Goal: Task Accomplishment & Management: Use online tool/utility

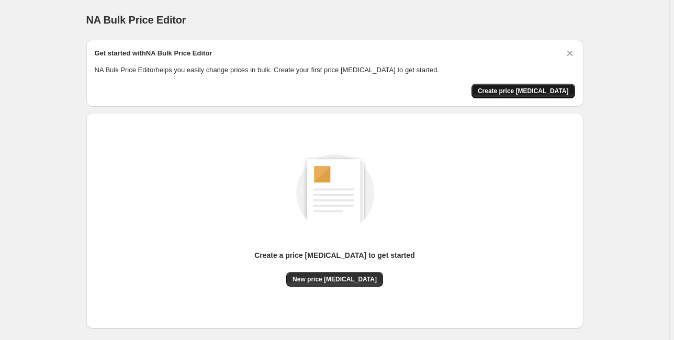
click at [529, 90] on span "Create price change job" at bounding box center [523, 91] width 91 height 8
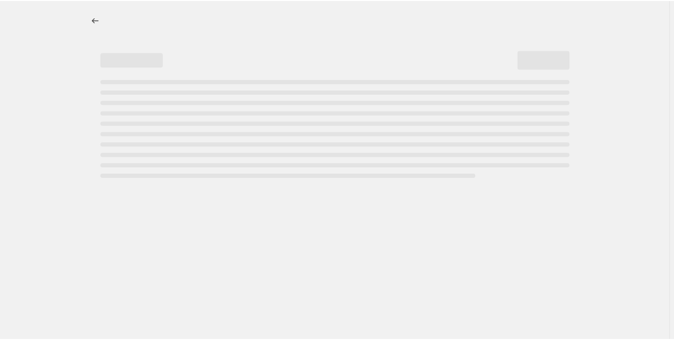
select select "percentage"
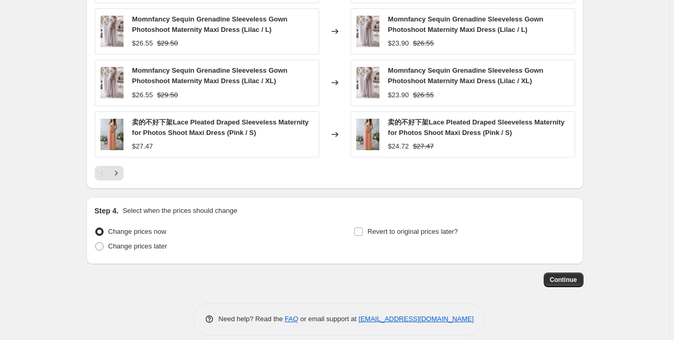
scroll to position [722, 0]
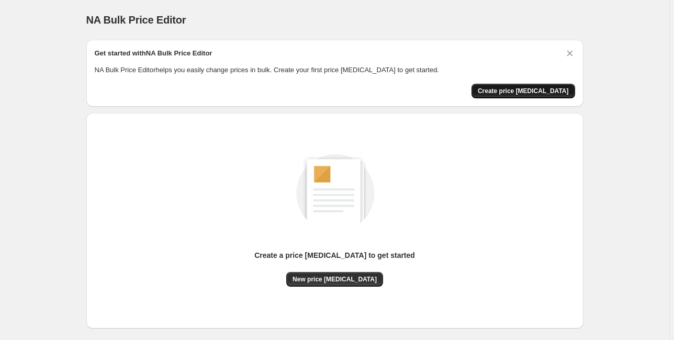
click at [525, 91] on span "Create price [MEDICAL_DATA]" at bounding box center [523, 91] width 91 height 8
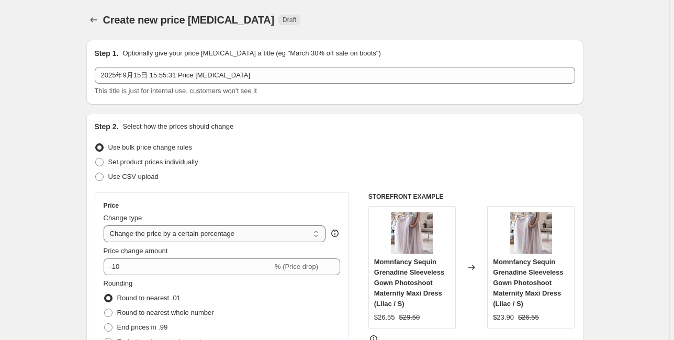
click at [240, 234] on select "Change the price to a certain amount Change the price by a certain amount Chang…" at bounding box center [215, 234] width 222 height 17
select select "to"
click at [105, 226] on select "Change the price to a certain amount Change the price by a certain amount Chang…" at bounding box center [215, 234] width 222 height 17
type input "80.00"
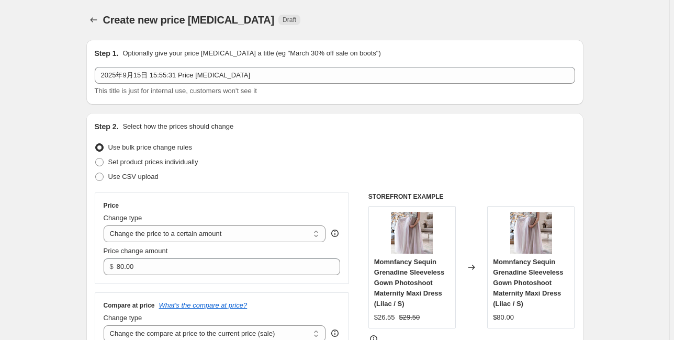
scroll to position [84, 0]
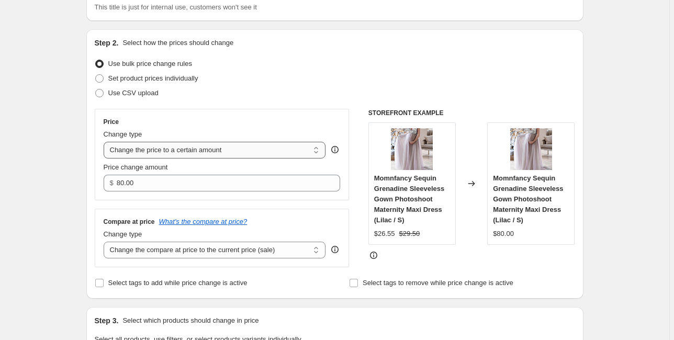
click at [196, 153] on select "Change the price to a certain amount Change the price by a certain amount Chang…" at bounding box center [215, 150] width 222 height 17
click at [105, 142] on select "Change the price to a certain amount Change the price by a certain amount Chang…" at bounding box center [215, 150] width 222 height 17
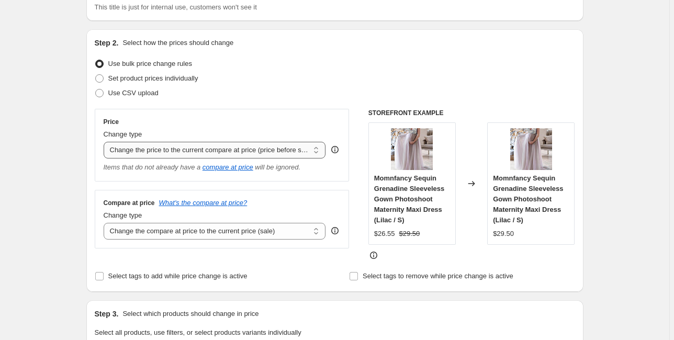
drag, startPoint x: 249, startPoint y: 151, endPoint x: 247, endPoint y: 158, distance: 7.5
click at [249, 151] on select "Change the price to a certain amount Change the price by a certain amount Chang…" at bounding box center [215, 150] width 222 height 17
click at [105, 142] on select "Change the price to a certain amount Change the price by a certain amount Chang…" at bounding box center [215, 150] width 222 height 17
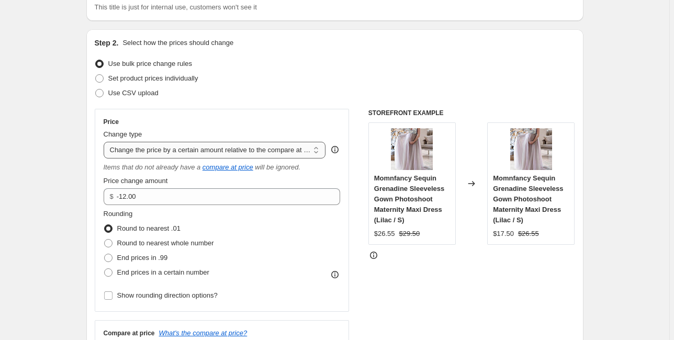
click at [216, 147] on select "Change the price to a certain amount Change the price by a certain amount Chang…" at bounding box center [215, 150] width 222 height 17
select select "pcap"
click at [105, 142] on select "Change the price to a certain amount Change the price by a certain amount Chang…" at bounding box center [215, 150] width 222 height 17
type input "-20"
drag, startPoint x: 193, startPoint y: 149, endPoint x: 194, endPoint y: 154, distance: 5.3
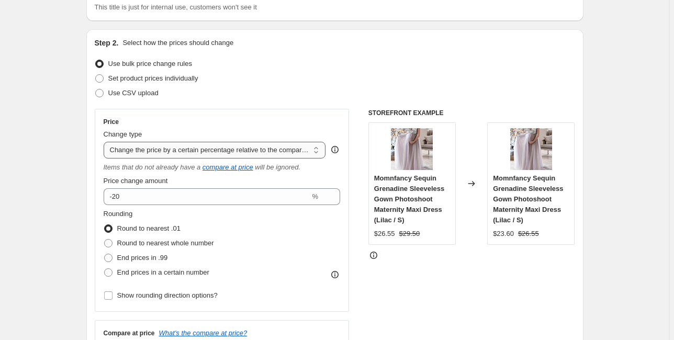
click at [193, 149] on select "Change the price to a certain amount Change the price by a certain amount Chang…" at bounding box center [215, 150] width 222 height 17
click at [105, 142] on select "Change the price to a certain amount Change the price by a certain amount Chang…" at bounding box center [215, 150] width 222 height 17
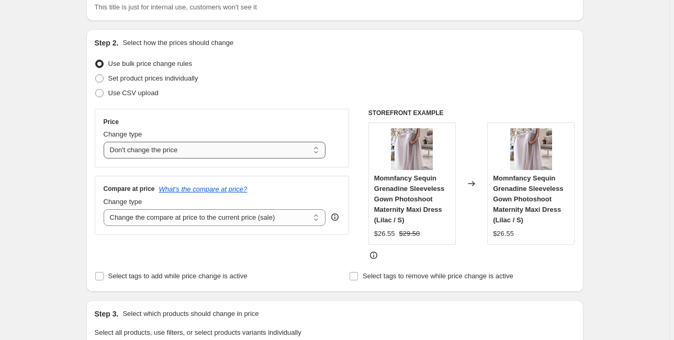
click at [201, 154] on select "Change the price to a certain amount Change the price by a certain amount Chang…" at bounding box center [215, 150] width 222 height 17
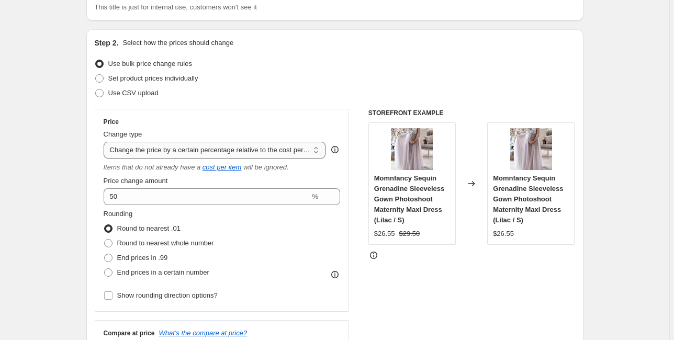
click at [191, 149] on select "Change the price to a certain amount Change the price by a certain amount Chang…" at bounding box center [215, 150] width 222 height 17
select select "percentage"
click at [105, 142] on select "Change the price to a certain amount Change the price by a certain amount Chang…" at bounding box center [215, 150] width 222 height 17
type input "-15"
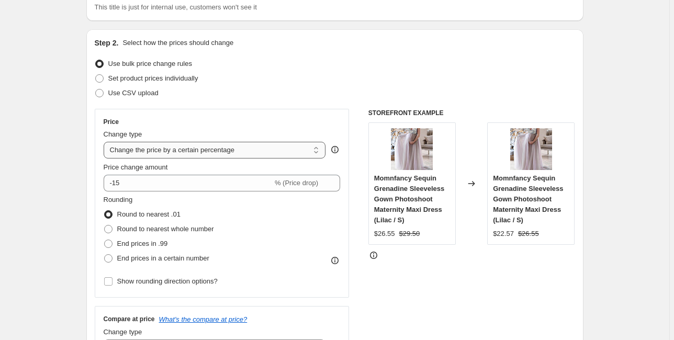
click at [183, 152] on select "Change the price to a certain amount Change the price by a certain amount Chang…" at bounding box center [215, 150] width 222 height 17
click at [216, 149] on select "Change the price to a certain amount Change the price by a certain amount Chang…" at bounding box center [215, 150] width 222 height 17
click at [105, 142] on select "Change the price to a certain amount Change the price by a certain amount Chang…" at bounding box center [215, 150] width 222 height 17
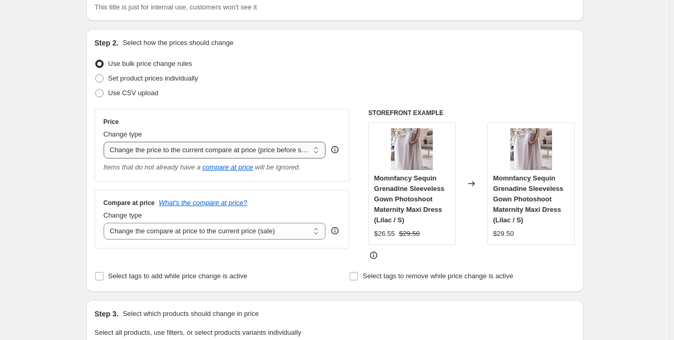
click at [212, 157] on select "Change the price to a certain amount Change the price by a certain amount Chang…" at bounding box center [215, 150] width 222 height 17
select select "percentage"
click at [105, 142] on select "Change the price to a certain amount Change the price by a certain amount Chang…" at bounding box center [215, 150] width 222 height 17
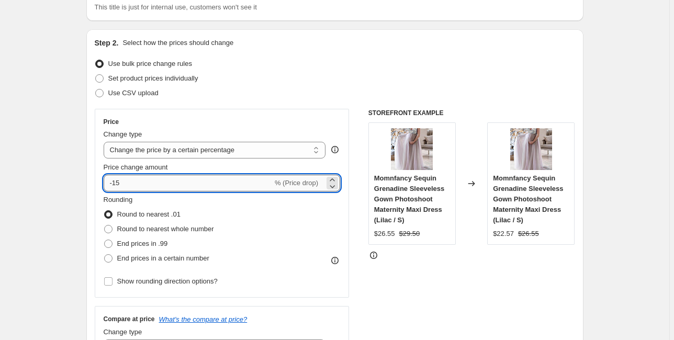
click at [163, 184] on input "-15" at bounding box center [188, 183] width 169 height 17
type input "-1"
type input "-20"
click at [365, 82] on div "Set product prices individually" at bounding box center [335, 78] width 480 height 15
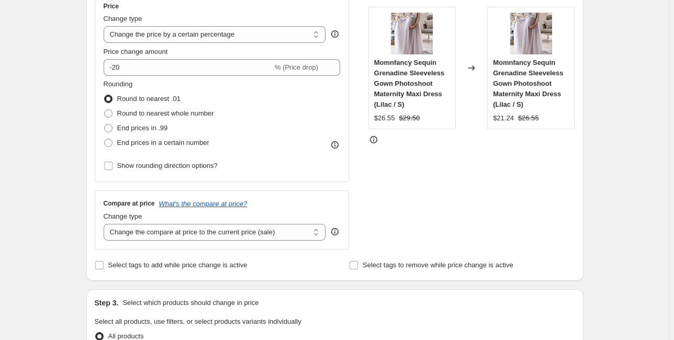
scroll to position [209, 0]
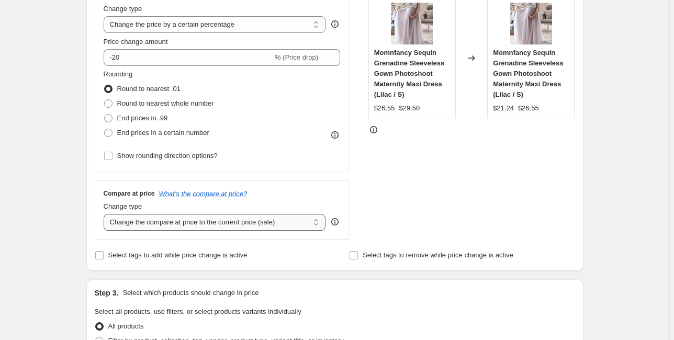
click at [184, 230] on select "Change the compare at price to the current price (sale) Change the compare at p…" at bounding box center [215, 222] width 222 height 17
click at [105, 214] on select "Change the compare at price to the current price (sale) Change the compare at p…" at bounding box center [215, 222] width 222 height 17
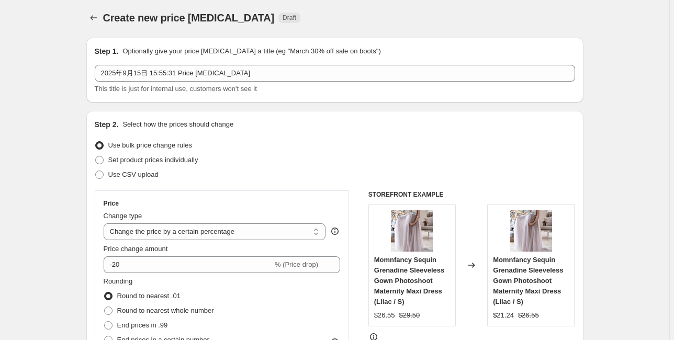
scroll to position [0, 0]
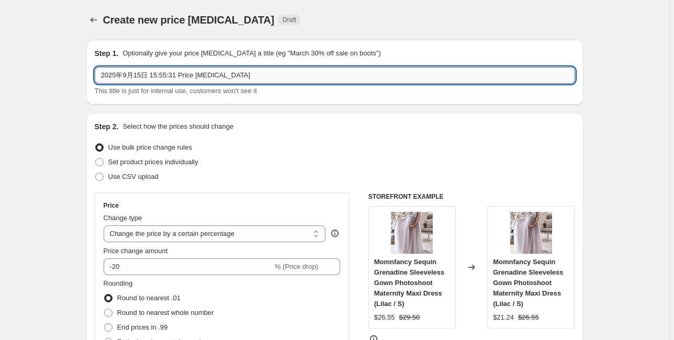
drag, startPoint x: 237, startPoint y: 77, endPoint x: 96, endPoint y: 73, distance: 140.9
click at [96, 73] on input "2025年9月15日 15:55:31 Price change job" at bounding box center [335, 75] width 480 height 17
type input "20% OFF ON ALL"
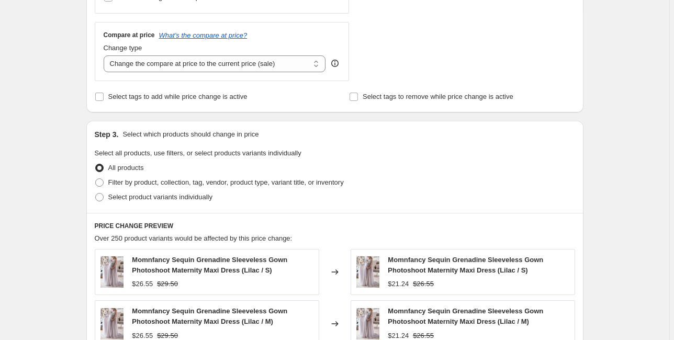
scroll to position [377, 0]
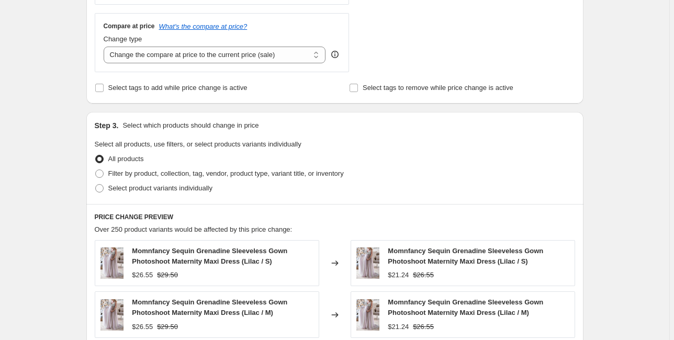
click at [630, 76] on div "Create new price change job. This page is ready Create new price change job Dra…" at bounding box center [334, 154] width 669 height 1063
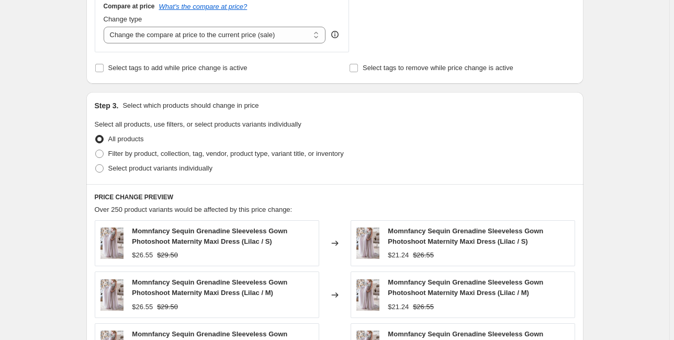
scroll to position [387, 0]
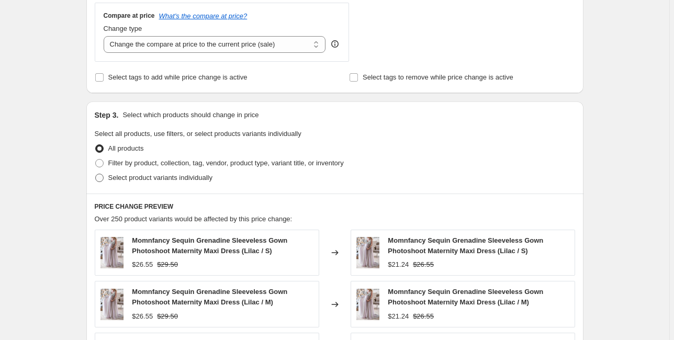
click at [132, 180] on span "Select product variants individually" at bounding box center [160, 178] width 104 height 8
click at [96, 174] on input "Select product variants individually" at bounding box center [95, 174] width 1 height 1
radio input "true"
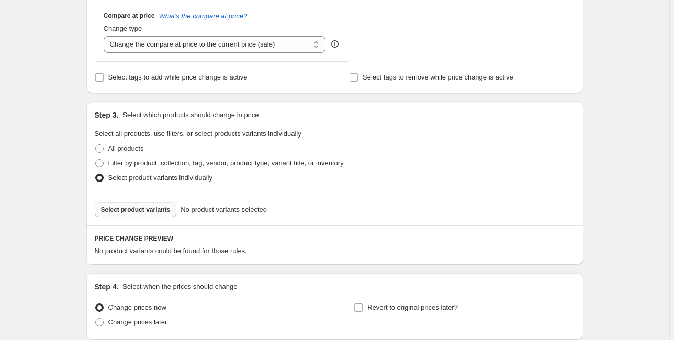
click at [141, 212] on span "Select product variants" at bounding box center [136, 210] width 70 height 8
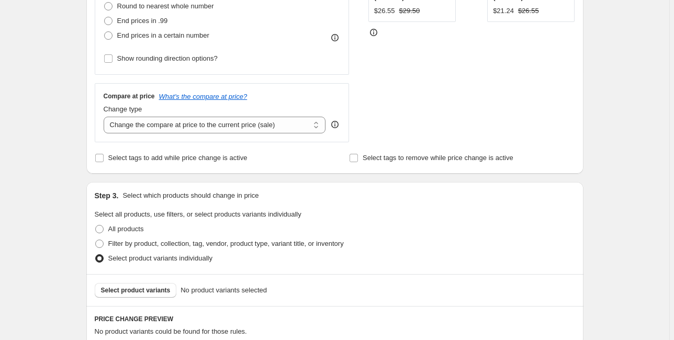
scroll to position [304, 0]
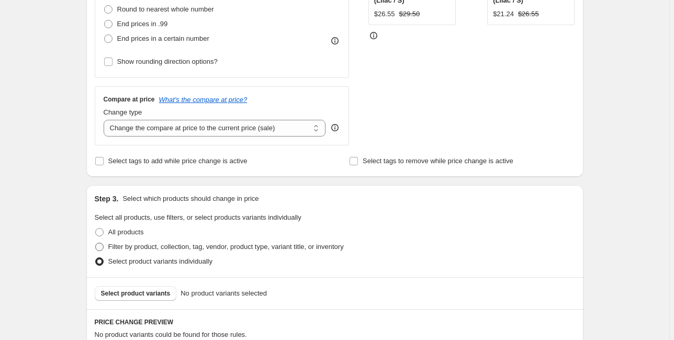
click at [130, 249] on span "Filter by product, collection, tag, vendor, product type, variant title, or inv…" at bounding box center [226, 247] width 236 height 8
click at [96, 243] on input "Filter by product, collection, tag, vendor, product type, variant title, or inv…" at bounding box center [95, 243] width 1 height 1
radio input "true"
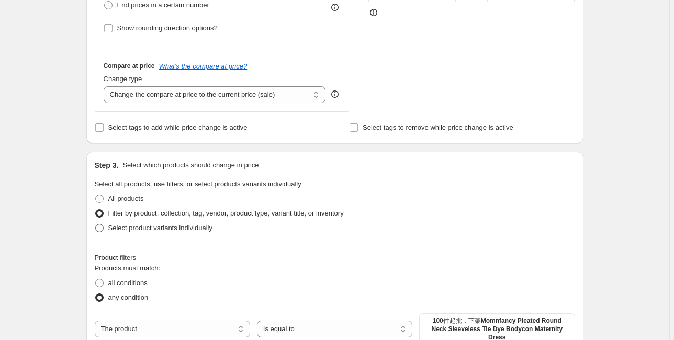
scroll to position [387, 0]
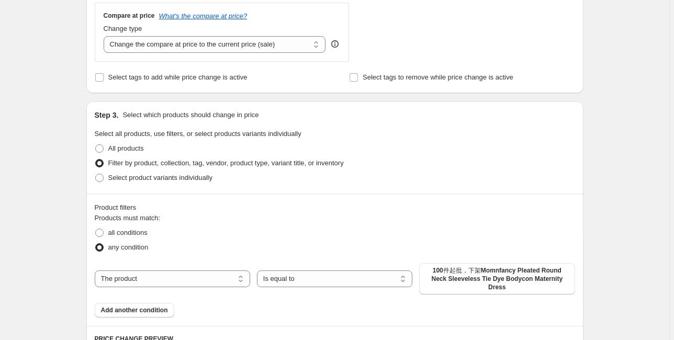
click at [52, 244] on div "Create new price change job. This page is ready Create new price change job Dra…" at bounding box center [334, 221] width 669 height 1216
click at [455, 276] on span "100件起批，下架Momnfancy Pleated Round Neck Sleeveless Tie Dye Bodycon Maternity Dress" at bounding box center [497, 278] width 143 height 25
click at [316, 275] on select "Is equal to Is not equal to" at bounding box center [334, 279] width 155 height 17
select select "not_equal"
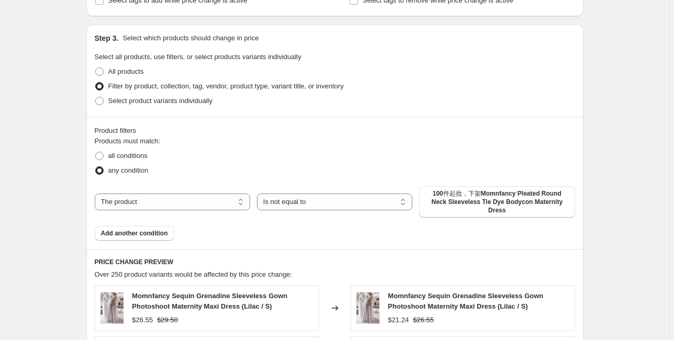
scroll to position [471, 0]
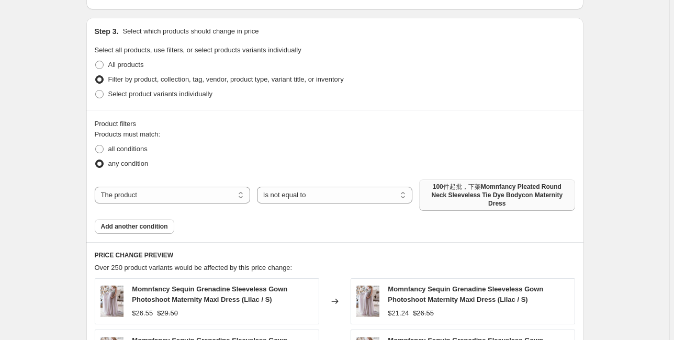
click at [452, 184] on span "100件起批，下架Momnfancy Pleated Round Neck Sleeveless Tie Dye Bodycon Maternity Dress" at bounding box center [497, 195] width 143 height 25
click at [478, 197] on span "100件起批，下架Momnfancy Pleated Round Neck Sleeveless Tie Dye Bodycon Maternity Dress" at bounding box center [497, 195] width 143 height 25
click at [167, 196] on select "The product The product's collection The product's tag The product's vendor The…" at bounding box center [172, 195] width 155 height 17
select select "vendor"
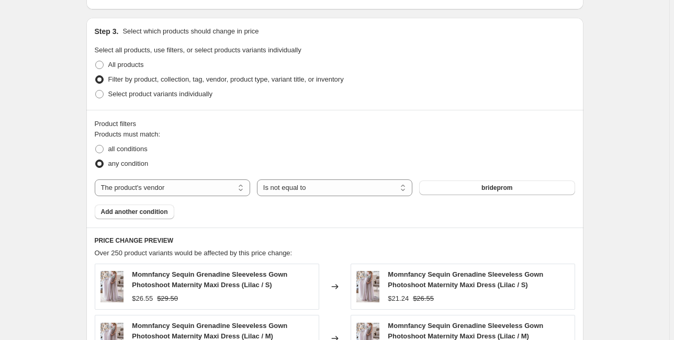
click at [462, 191] on button "brideprom" at bounding box center [496, 188] width 155 height 15
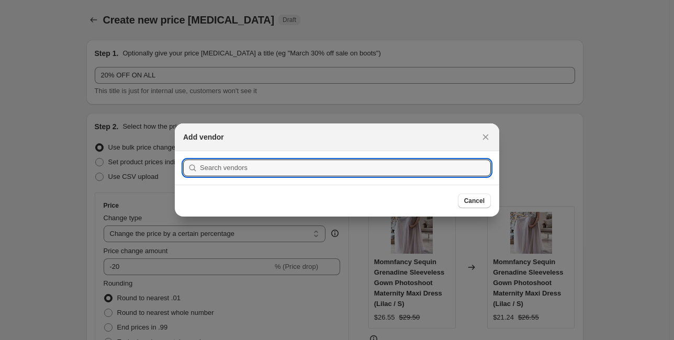
scroll to position [0, 0]
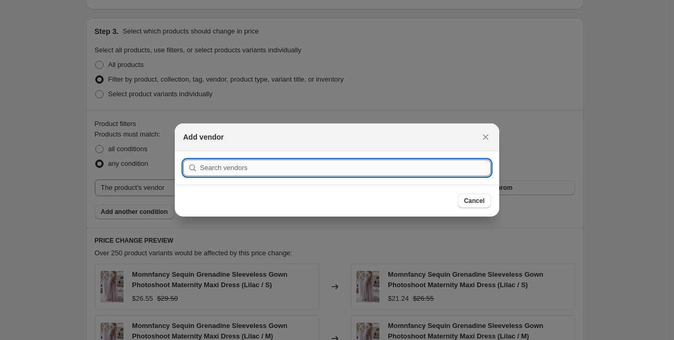
click at [330, 167] on input ":r5k:" at bounding box center [345, 168] width 291 height 17
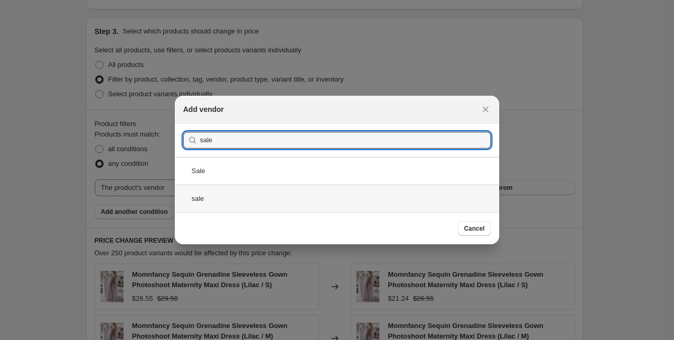
type input "sale"
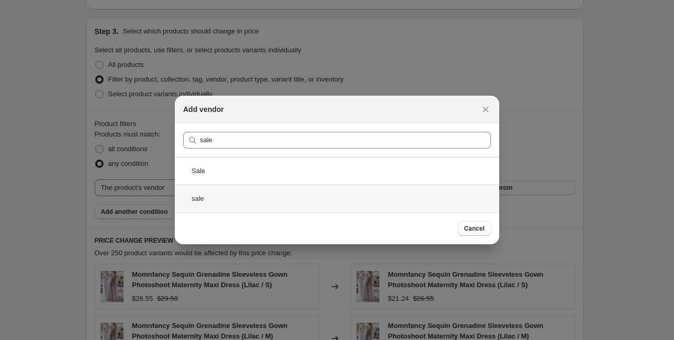
click at [284, 193] on div "sale" at bounding box center [337, 199] width 325 height 28
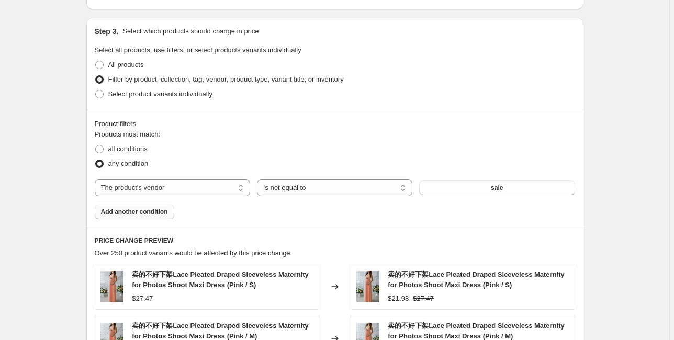
click at [116, 214] on span "Add another condition" at bounding box center [134, 212] width 67 height 8
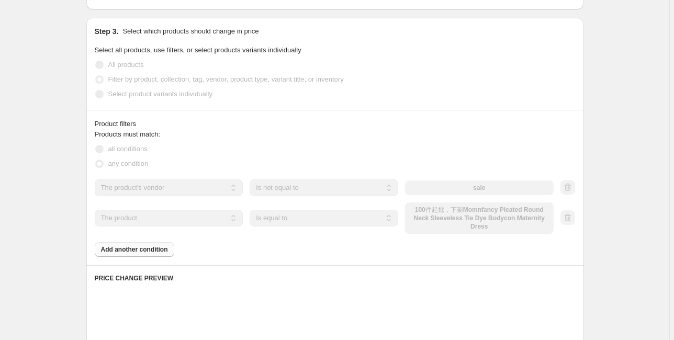
click at [449, 220] on div "The product The product's collection The product's tag The product's vendor The…" at bounding box center [324, 218] width 459 height 31
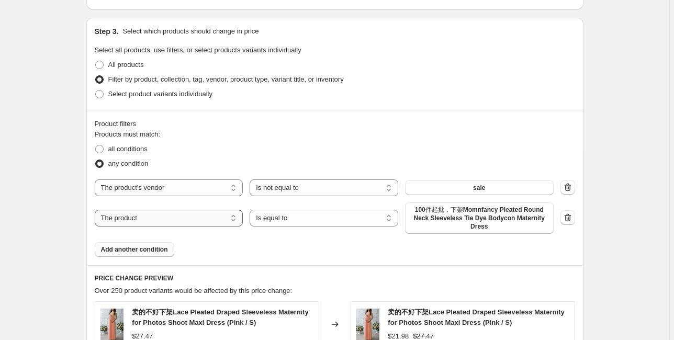
click at [206, 221] on select "The product The product's collection The product's tag The product's vendor The…" at bounding box center [169, 218] width 149 height 17
select select "vendor"
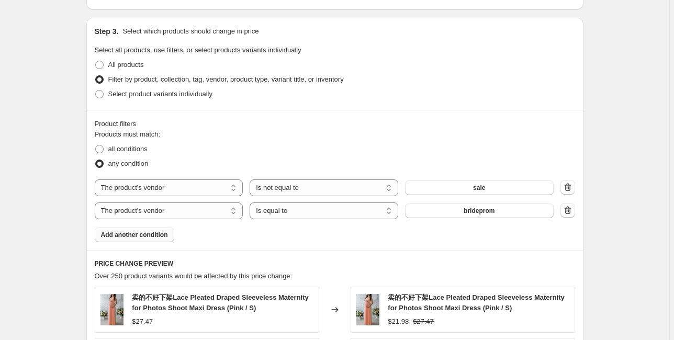
click at [483, 214] on span "brideprom" at bounding box center [479, 211] width 31 height 8
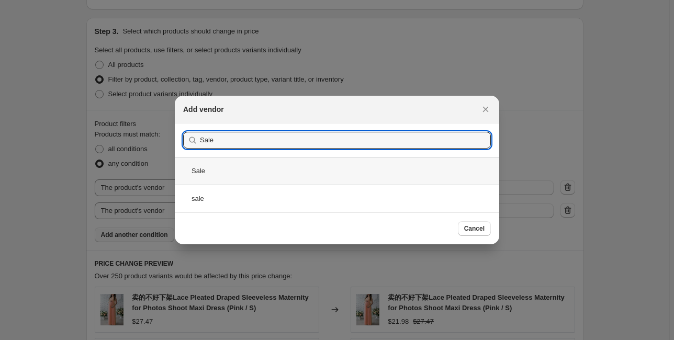
type input "Sale"
click at [248, 175] on div "Sale" at bounding box center [337, 171] width 325 height 28
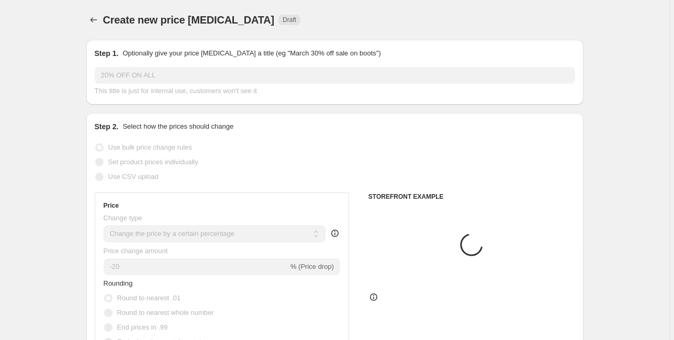
scroll to position [471, 0]
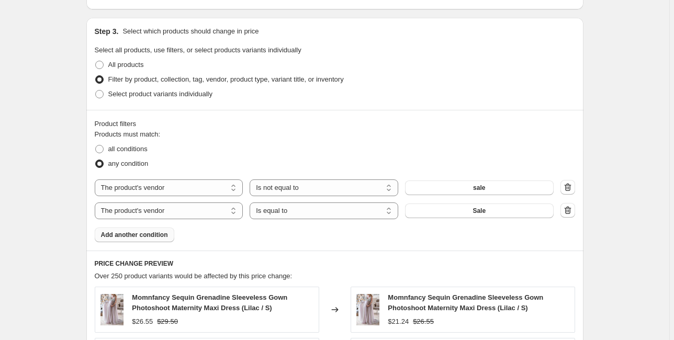
click at [147, 237] on span "Add another condition" at bounding box center [134, 235] width 67 height 8
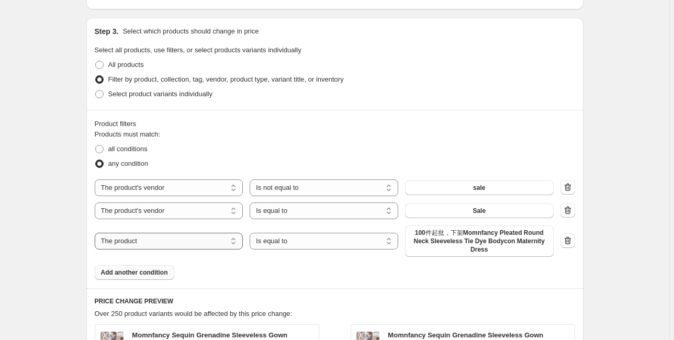
click at [152, 245] on select "The product The product's collection The product's tag The product's vendor The…" at bounding box center [169, 241] width 149 height 17
select select "product_status"
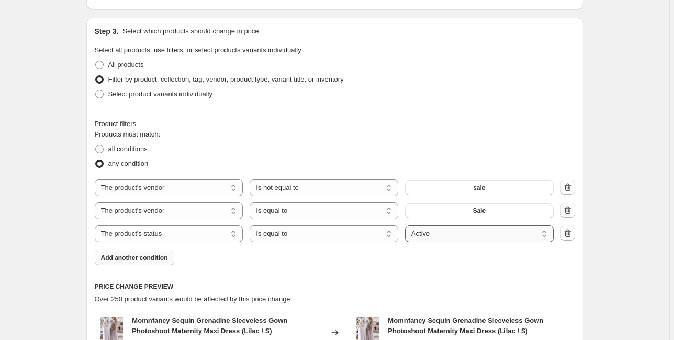
click at [452, 240] on select "Active Draft Archived" at bounding box center [479, 234] width 149 height 17
click at [407, 226] on select "Active Draft Archived" at bounding box center [479, 234] width 149 height 17
click at [338, 207] on select "Is equal to Is not equal to" at bounding box center [324, 211] width 149 height 17
select select "not_equal"
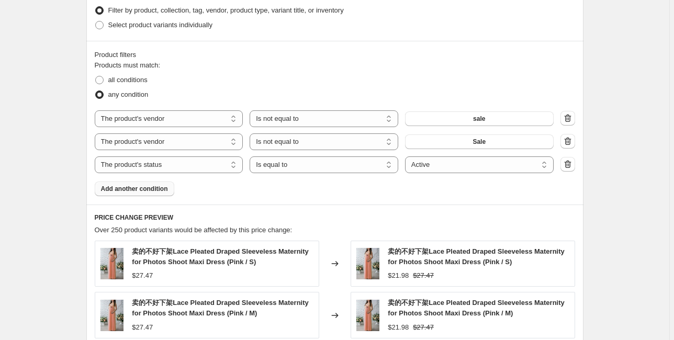
scroll to position [555, 0]
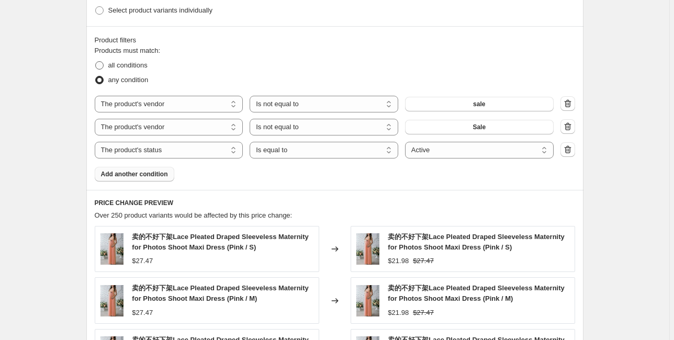
click at [117, 63] on span "all conditions" at bounding box center [127, 65] width 39 height 8
click at [96, 62] on input "all conditions" at bounding box center [95, 61] width 1 height 1
radio input "true"
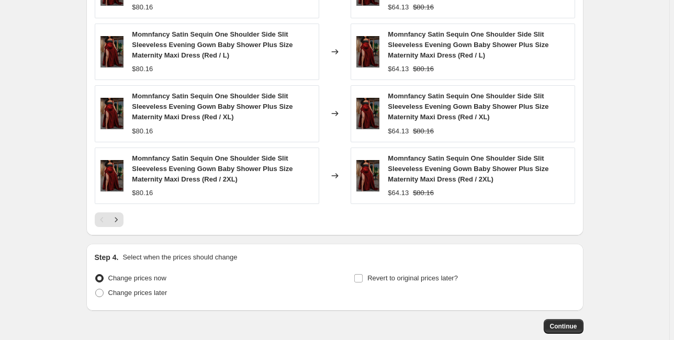
scroll to position [932, 0]
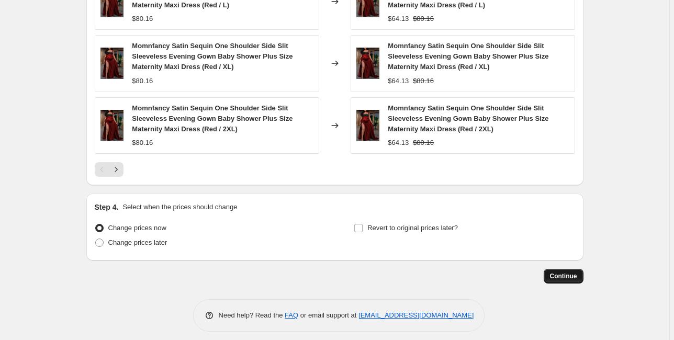
click at [552, 279] on button "Continue" at bounding box center [564, 276] width 40 height 15
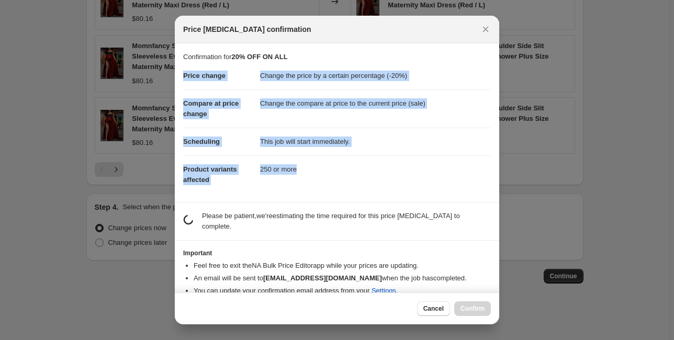
drag, startPoint x: 182, startPoint y: 74, endPoint x: 365, endPoint y: 172, distance: 207.4
click at [365, 172] on section "Confirmation for 20% OFF ON ALL Price change Change the price by a certain perc…" at bounding box center [337, 122] width 325 height 159
copy dl "Price change Change the price by a certain percentage (-20%) Compare at price c…"
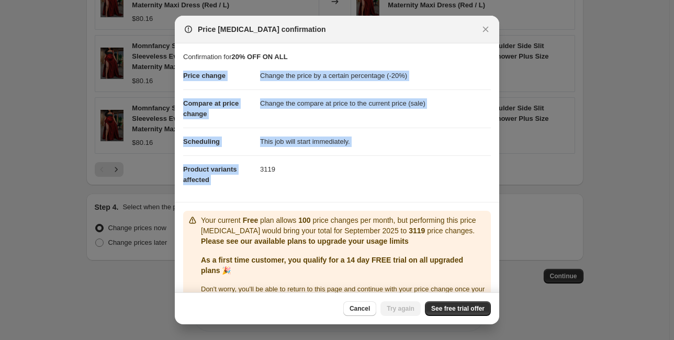
click at [359, 194] on div at bounding box center [359, 194] width 0 height 0
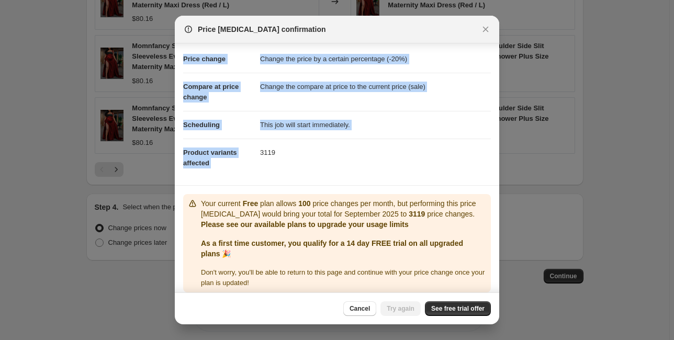
scroll to position [25, 0]
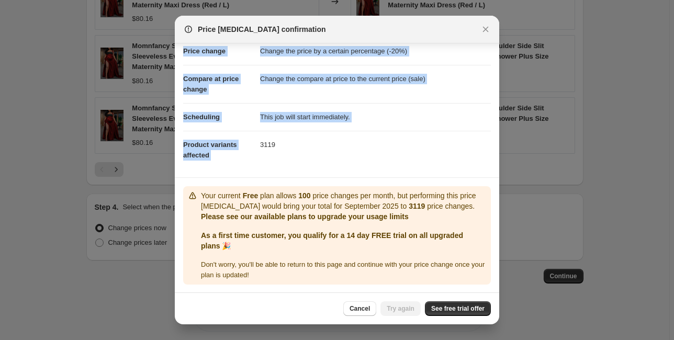
click at [442, 340] on div "Close" at bounding box center [337, 340] width 674 height 0
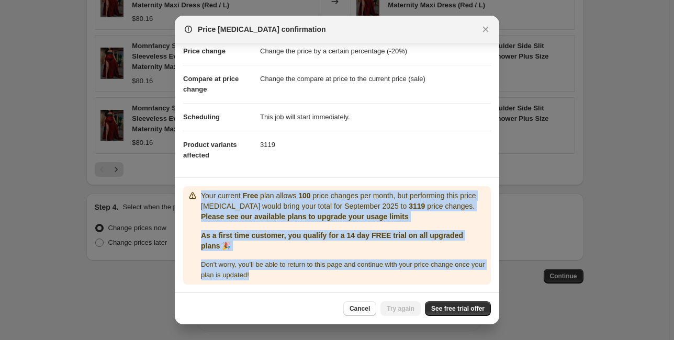
drag, startPoint x: 201, startPoint y: 196, endPoint x: 315, endPoint y: 276, distance: 139.3
click at [315, 276] on div "Your current Free plan allows 100 price changes per month, but performing this …" at bounding box center [344, 236] width 286 height 90
copy div "Your current Free plan allows 100 price changes per month, but performing this …"
click at [268, 275] on div "Don ' t worry, you ' ll be able to return to this page and continue with your p…" at bounding box center [344, 270] width 286 height 21
drag, startPoint x: 268, startPoint y: 275, endPoint x: 204, endPoint y: 196, distance: 101.9
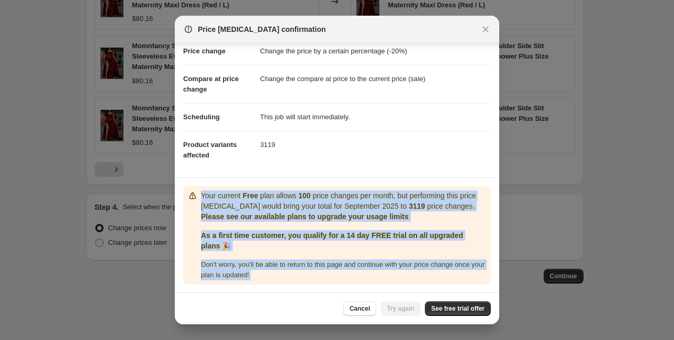
click at [204, 196] on div "Your current Free plan allows 100 price changes per month, but performing this …" at bounding box center [344, 236] width 286 height 90
click at [450, 307] on span "See free trial offer" at bounding box center [457, 309] width 53 height 8
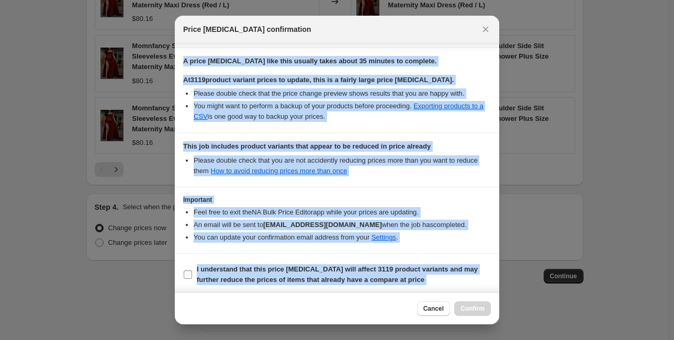
scroll to position [157, 0]
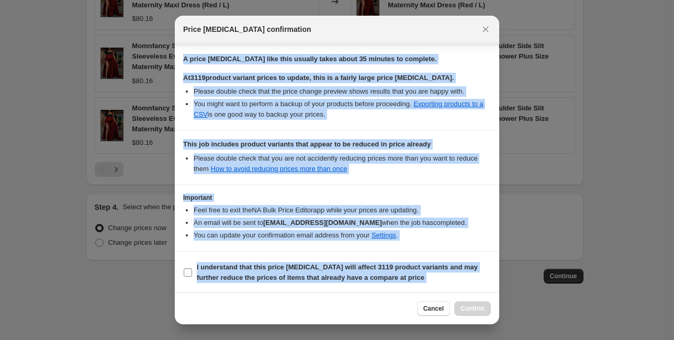
click at [185, 274] on input "I understand that this price [MEDICAL_DATA] will affect 3119 product variants a…" at bounding box center [188, 272] width 8 height 8
checkbox input "true"
click at [479, 308] on span "Confirm" at bounding box center [473, 309] width 24 height 8
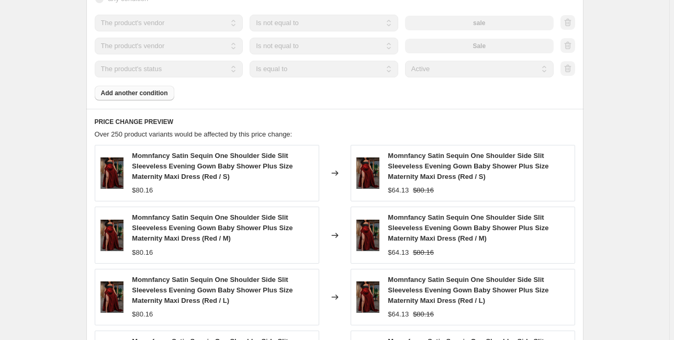
scroll to position [712, 0]
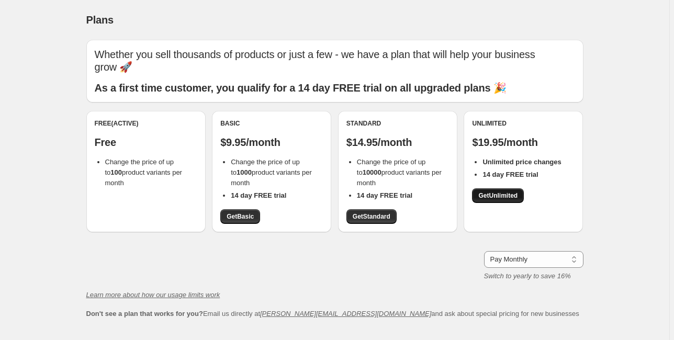
click at [517, 195] on span "Get Unlimited" at bounding box center [497, 196] width 39 height 8
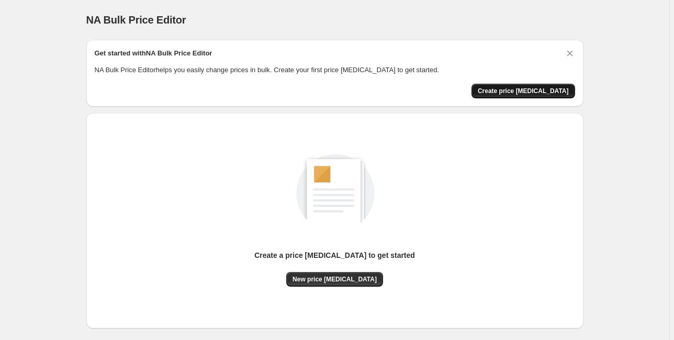
click at [529, 91] on span "Create price [MEDICAL_DATA]" at bounding box center [523, 91] width 91 height 8
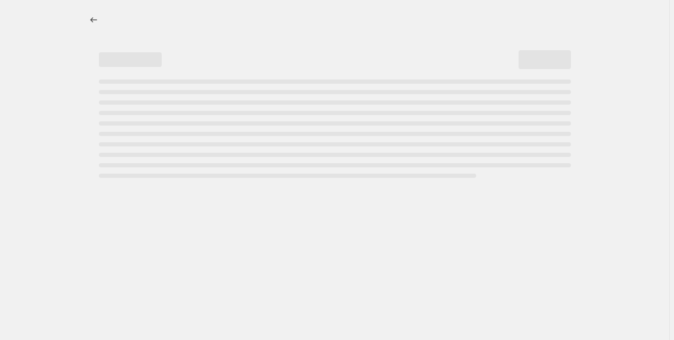
select select "percentage"
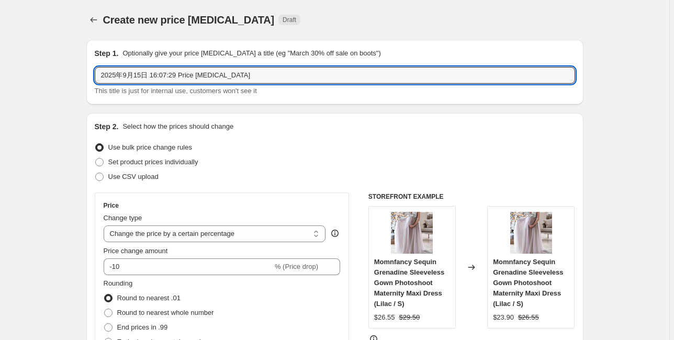
drag, startPoint x: 244, startPoint y: 71, endPoint x: 86, endPoint y: 69, distance: 158.6
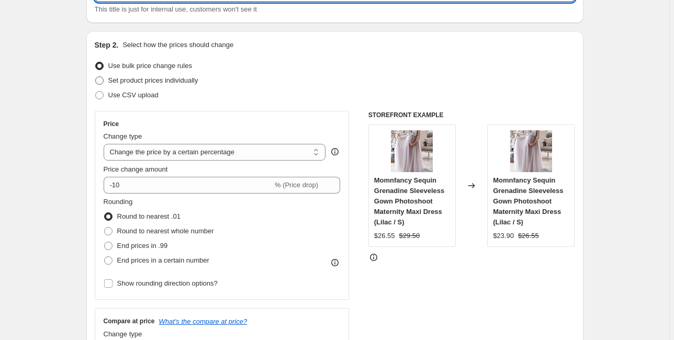
scroll to position [84, 0]
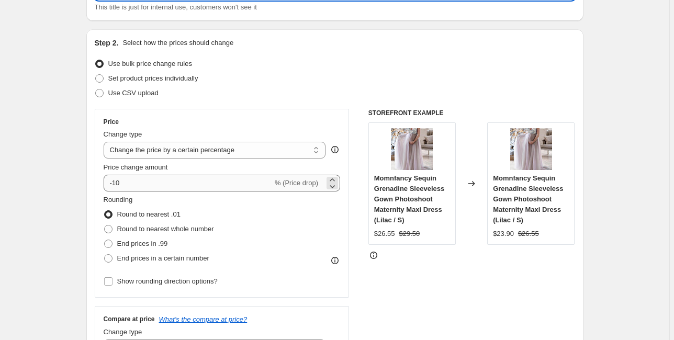
type input "20% OFF on all items"
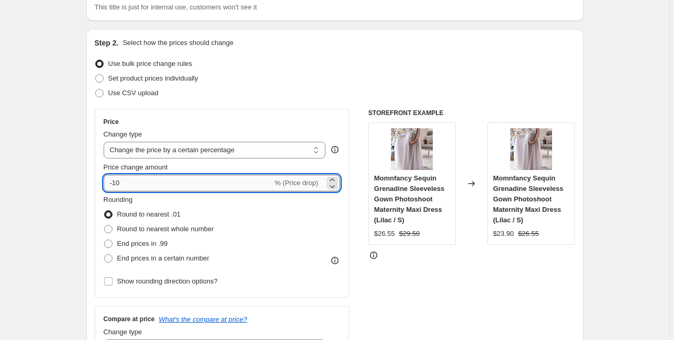
click at [198, 184] on input "-10" at bounding box center [188, 183] width 169 height 17
drag, startPoint x: 137, startPoint y: 181, endPoint x: 94, endPoint y: 180, distance: 43.5
click at [94, 180] on div "Step 2. Select how the prices should change Use bulk price change rules Set pro…" at bounding box center [334, 212] width 497 height 367
type input "-20"
click at [293, 94] on div "Use CSV upload" at bounding box center [335, 93] width 480 height 15
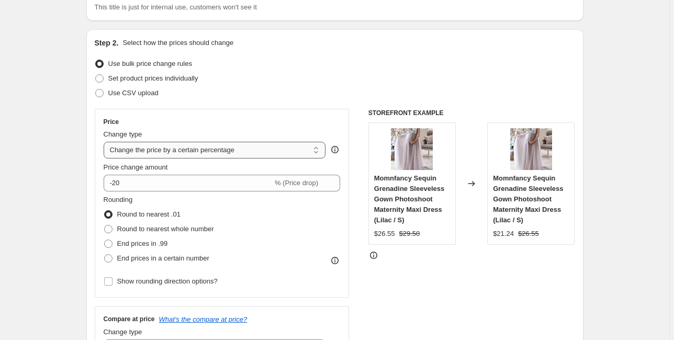
click at [272, 147] on select "Change the price to a certain amount Change the price by a certain amount Chang…" at bounding box center [215, 150] width 222 height 17
click at [105, 142] on select "Change the price to a certain amount Change the price by a certain amount Chang…" at bounding box center [215, 150] width 222 height 17
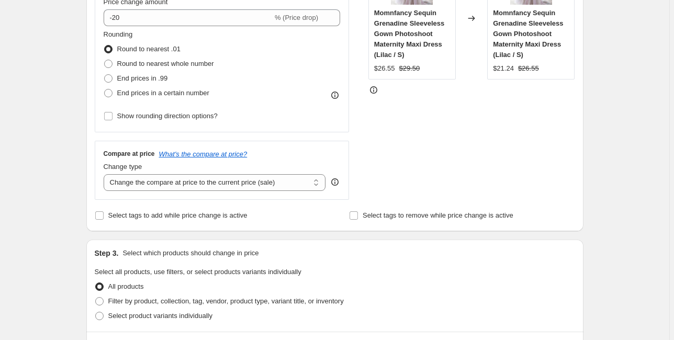
scroll to position [251, 0]
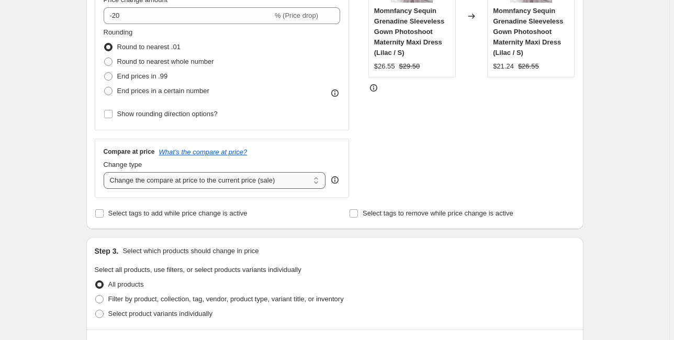
click at [159, 187] on select "Change the compare at price to the current price (sale) Change the compare at p…" at bounding box center [215, 180] width 222 height 17
click at [77, 174] on div "Create new price [MEDICAL_DATA]. This page is ready Create new price [MEDICAL_D…" at bounding box center [335, 280] width 522 height 1063
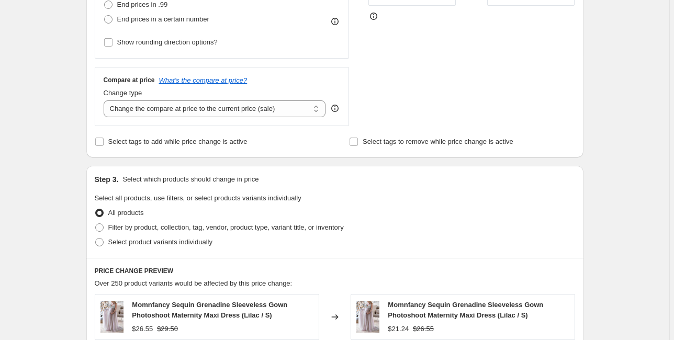
scroll to position [335, 0]
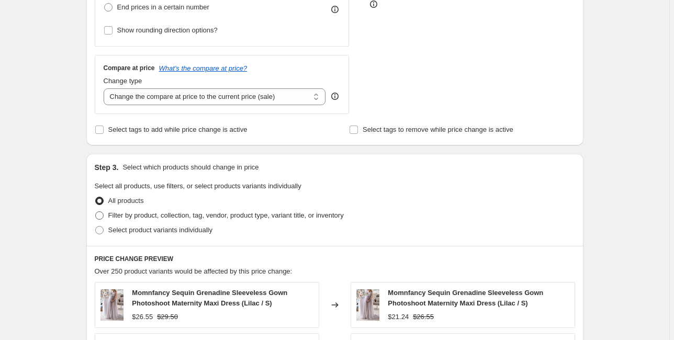
click at [104, 220] on span at bounding box center [99, 215] width 8 height 8
click at [96, 212] on input "Filter by product, collection, tag, vendor, product type, variant title, or inv…" at bounding box center [95, 211] width 1 height 1
radio input "true"
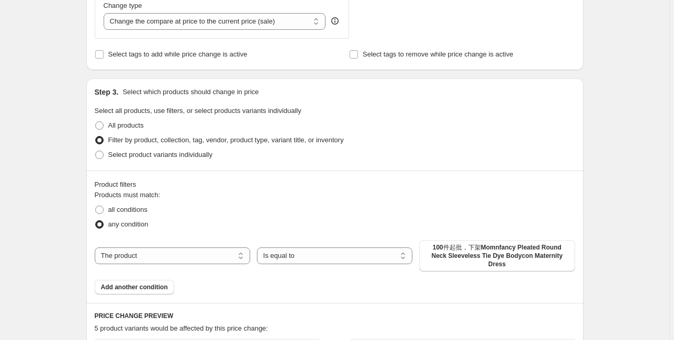
scroll to position [419, 0]
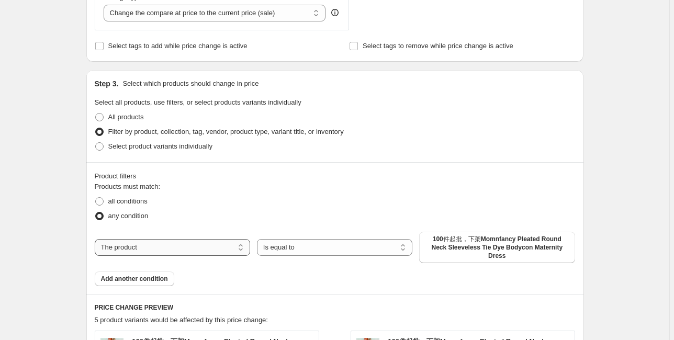
click at [198, 243] on select "The product The product's collection The product's tag The product's vendor The…" at bounding box center [172, 247] width 155 height 17
select select "vendor"
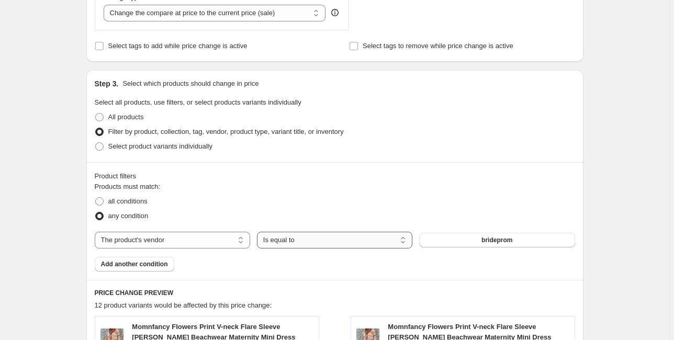
click at [337, 247] on select "Is equal to Is not equal to" at bounding box center [334, 240] width 155 height 17
select select "not_equal"
click at [506, 241] on span "brideprom" at bounding box center [497, 240] width 31 height 8
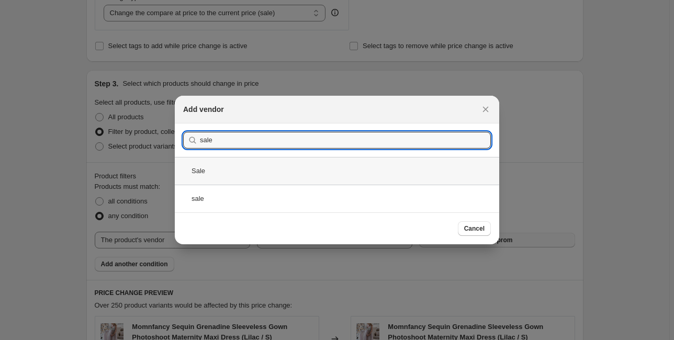
type input "sale"
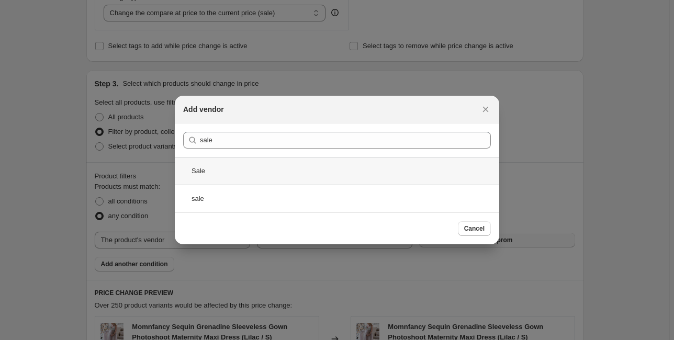
click at [226, 170] on div "Sale" at bounding box center [337, 171] width 325 height 28
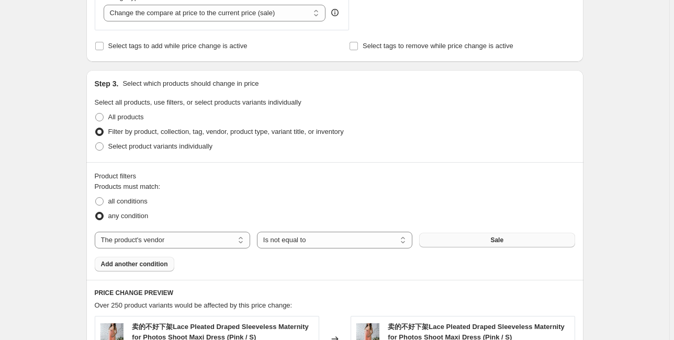
click at [151, 266] on span "Add another condition" at bounding box center [134, 264] width 67 height 8
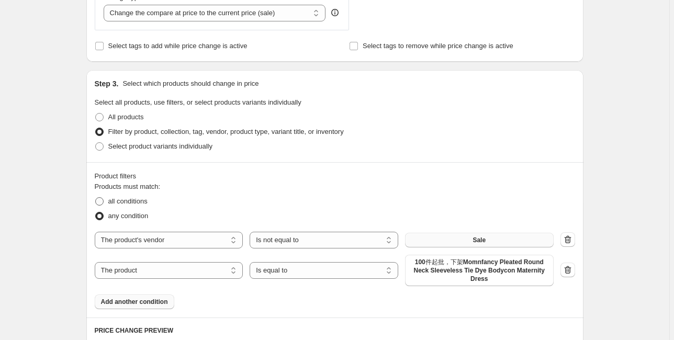
click at [130, 202] on span "all conditions" at bounding box center [127, 201] width 39 height 8
click at [96, 198] on input "all conditions" at bounding box center [95, 197] width 1 height 1
radio input "true"
click at [310, 275] on select "Is equal to Is not equal to" at bounding box center [324, 270] width 149 height 17
select select "not_equal"
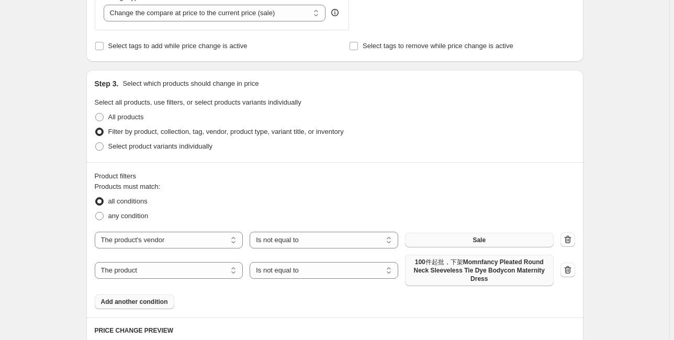
click at [463, 266] on span "100件起批，下架Momnfancy Pleated Round Neck Sleeveless Tie Dye Bodycon Maternity Dress" at bounding box center [479, 270] width 136 height 25
click at [153, 277] on select "The product The product's collection The product's tag The product's vendor The…" at bounding box center [169, 270] width 149 height 17
select select "vendor"
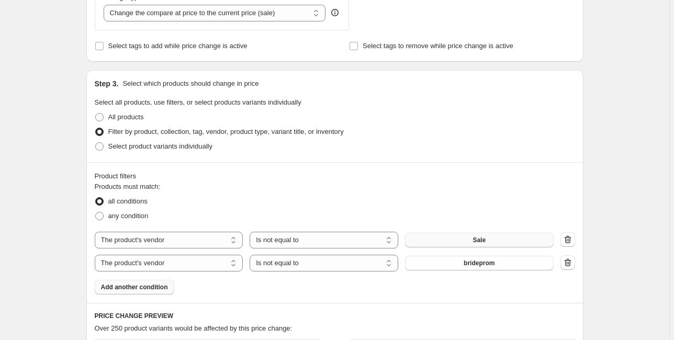
click at [477, 263] on span "brideprom" at bounding box center [479, 263] width 31 height 8
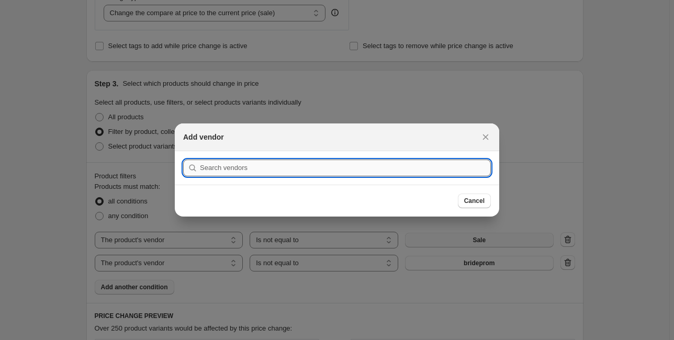
click at [263, 170] on input ":r2h:" at bounding box center [345, 168] width 291 height 17
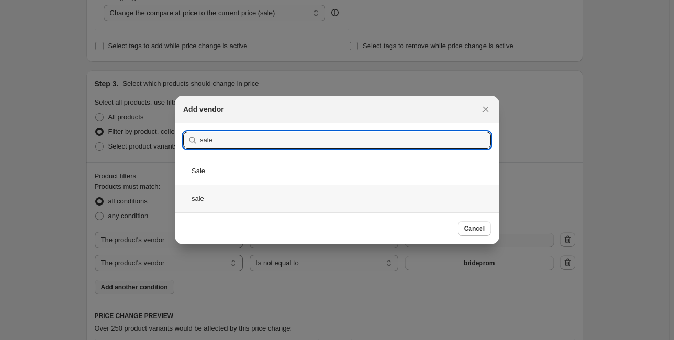
type input "sale"
click at [241, 196] on div "sale" at bounding box center [337, 199] width 325 height 28
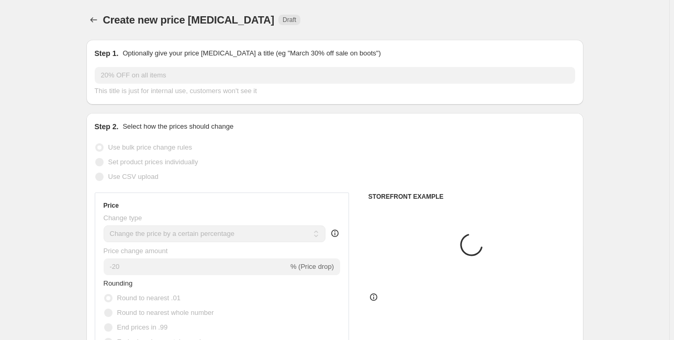
scroll to position [419, 0]
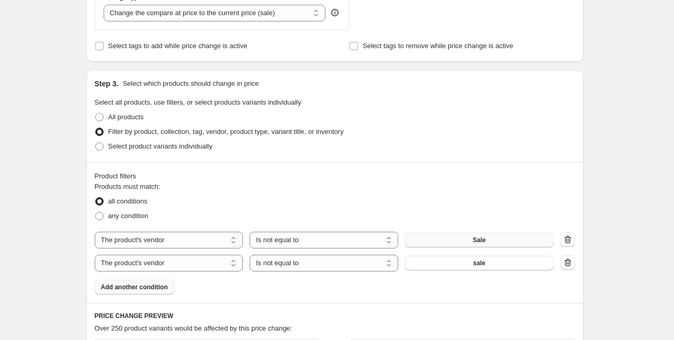
click at [128, 289] on span "Add another condition" at bounding box center [134, 287] width 67 height 8
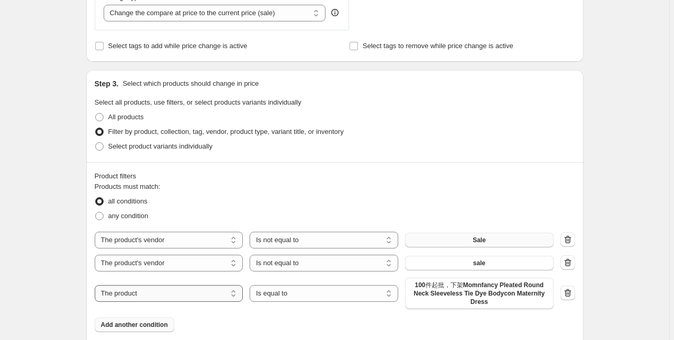
click at [149, 294] on select "The product The product's collection The product's tag The product's vendor The…" at bounding box center [169, 293] width 149 height 17
select select "product_status"
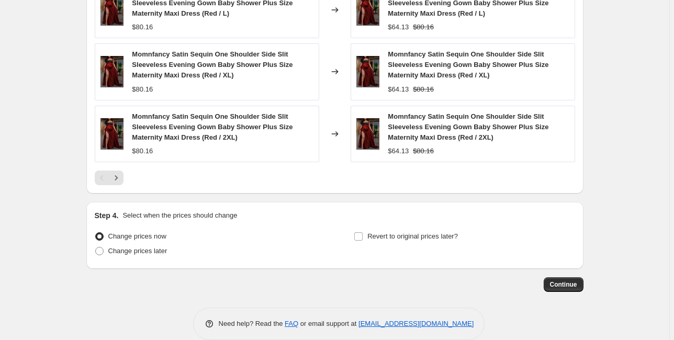
scroll to position [938, 0]
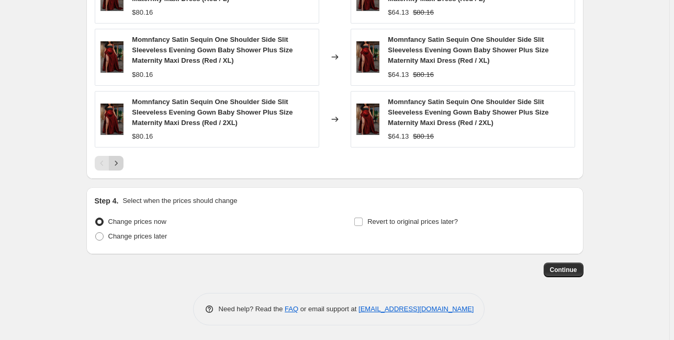
click at [121, 162] on icon "Next" at bounding box center [116, 163] width 10 height 10
click at [573, 267] on span "Continue" at bounding box center [563, 270] width 27 height 8
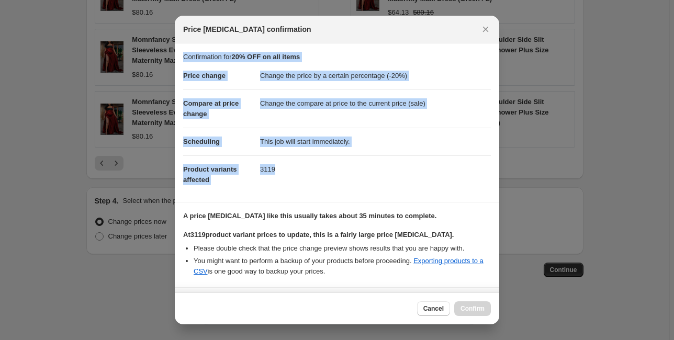
drag, startPoint x: 184, startPoint y: 57, endPoint x: 326, endPoint y: 176, distance: 185.4
click at [326, 176] on section "Confirmation for 20% OFF on all items Price change Change the price by a certai…" at bounding box center [337, 122] width 325 height 159
copy section "Confirmation for 20% OFF on all items Price change Change the price by a certai…"
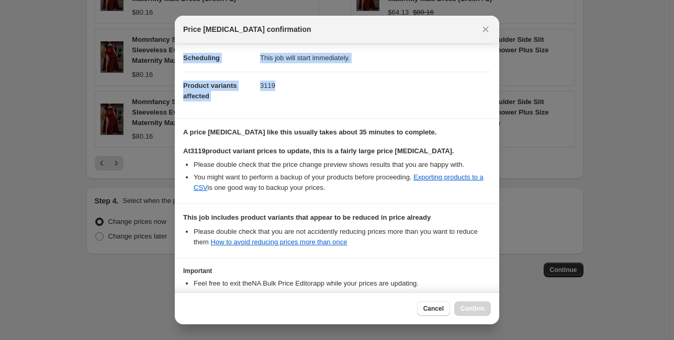
scroll to position [157, 0]
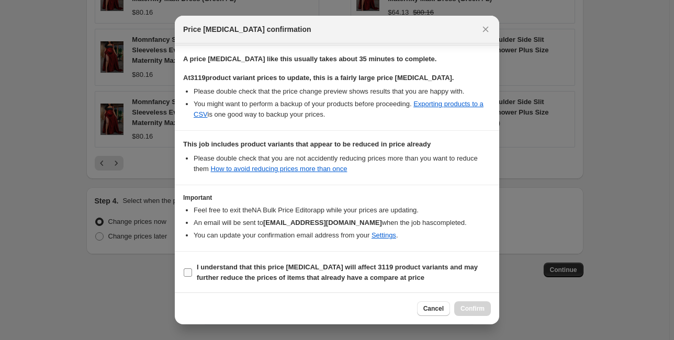
click at [199, 270] on b "I understand that this price [MEDICAL_DATA] will affect 3119 product variants a…" at bounding box center [337, 272] width 281 height 18
click at [192, 270] on input "I understand that this price [MEDICAL_DATA] will affect 3119 product variants a…" at bounding box center [188, 272] width 8 height 8
checkbox input "true"
click at [386, 237] on link "Settings" at bounding box center [384, 235] width 25 height 8
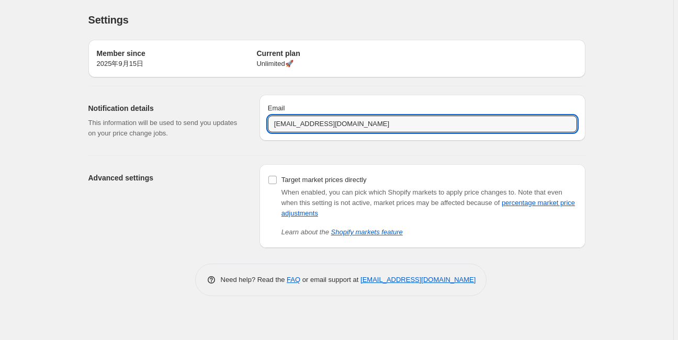
type input "[EMAIL_ADDRESS][DOMAIN_NAME]"
